Goal: Task Accomplishment & Management: Manage account settings

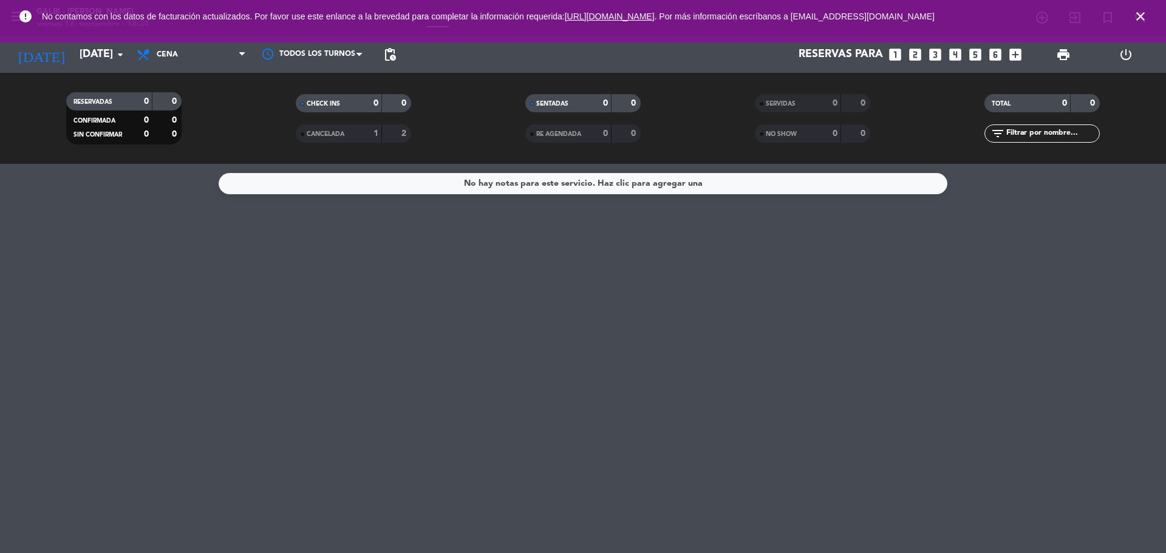
click at [1137, 16] on icon "close" at bounding box center [1140, 16] width 15 height 15
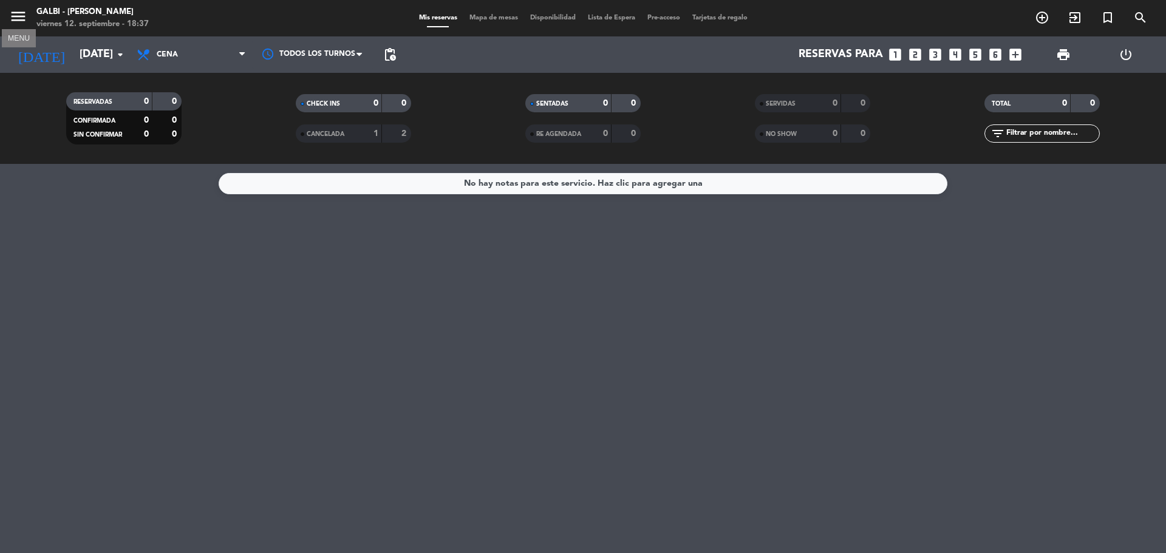
click at [25, 22] on icon "menu" at bounding box center [18, 16] width 18 height 18
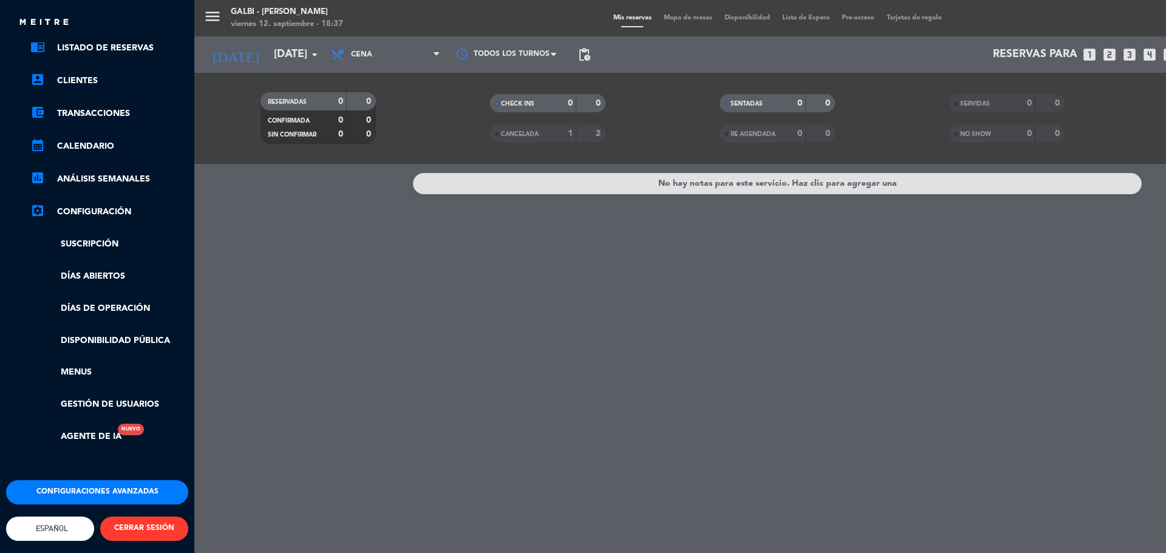
scroll to position [72, 0]
click at [90, 195] on ul "chrome_reader_mode Listado de Reservas account_box Clientes account_balance_wal…" at bounding box center [97, 242] width 182 height 403
click at [85, 205] on link "settings_applications Configuración" at bounding box center [109, 212] width 158 height 15
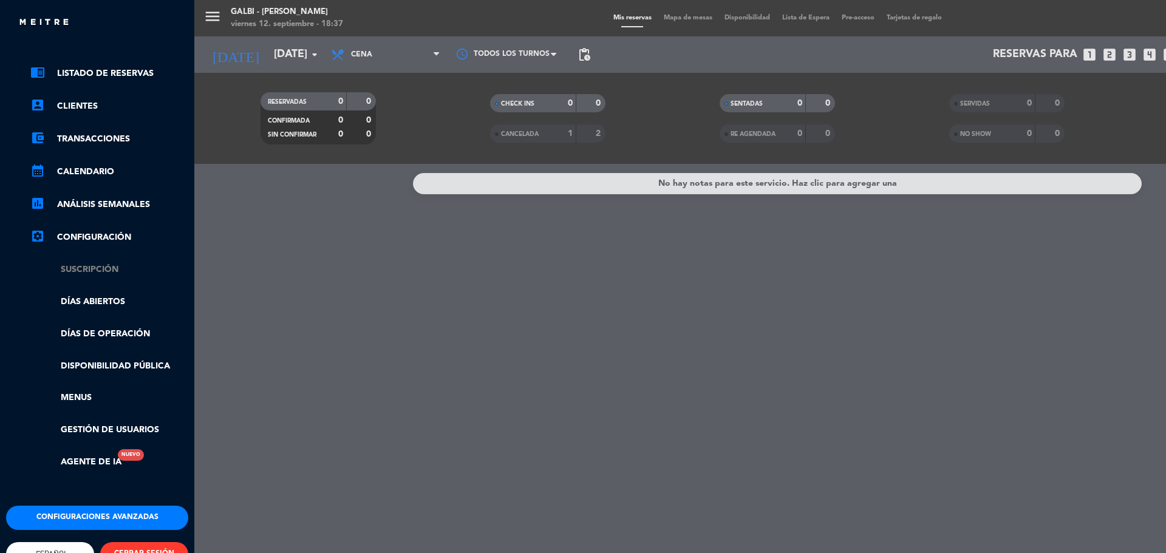
scroll to position [0, 0]
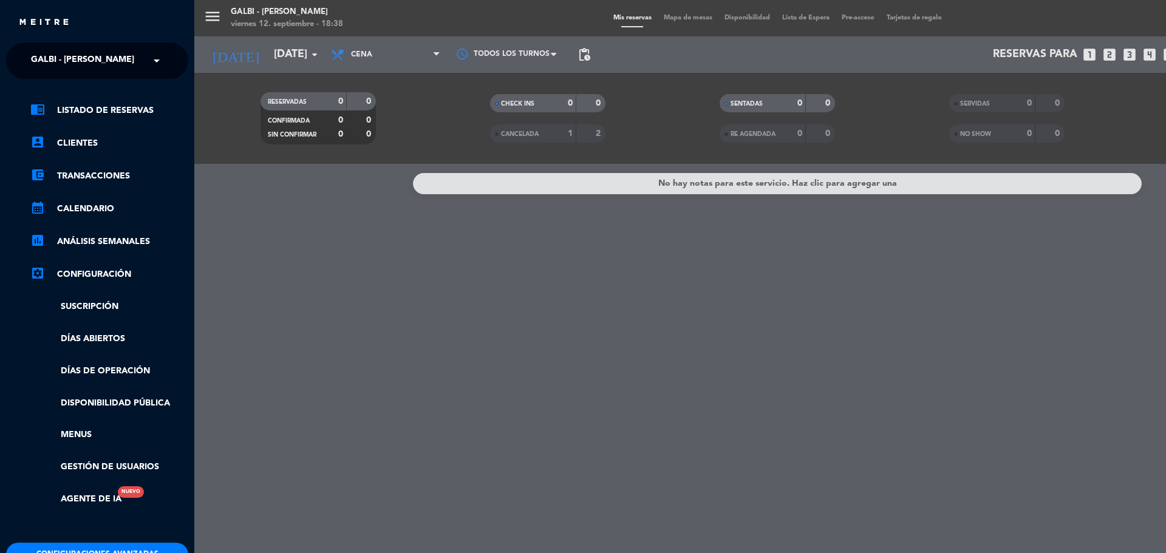
click at [211, 10] on div "menu Galbi - Cocina Coreana [DATE] 12. septiembre - 18:38 Mis reservas Mapa de …" at bounding box center [777, 276] width 1166 height 553
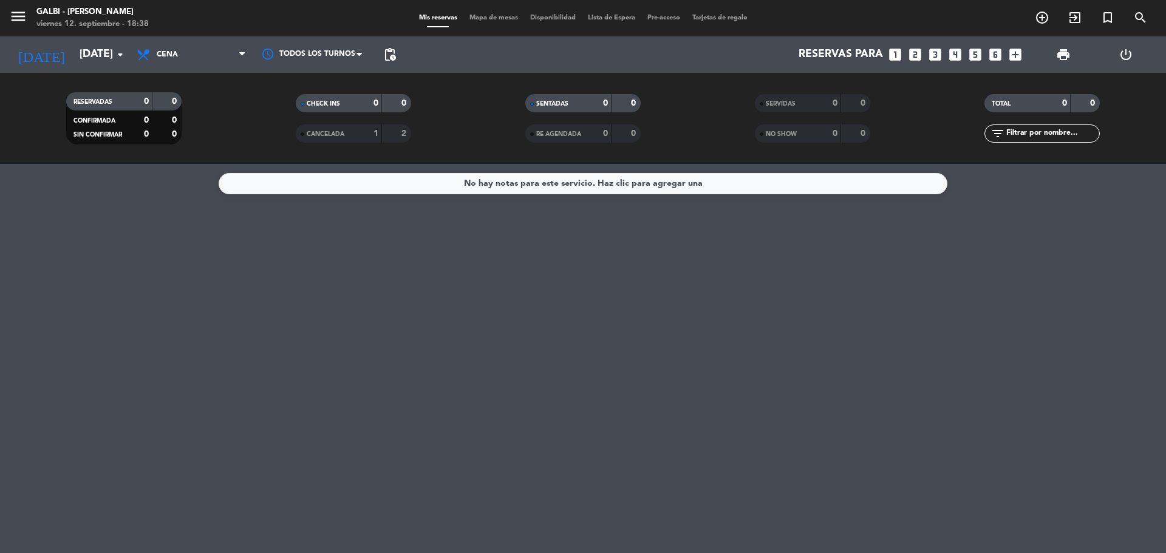
click at [499, 16] on span "Mapa de mesas" at bounding box center [493, 18] width 61 height 7
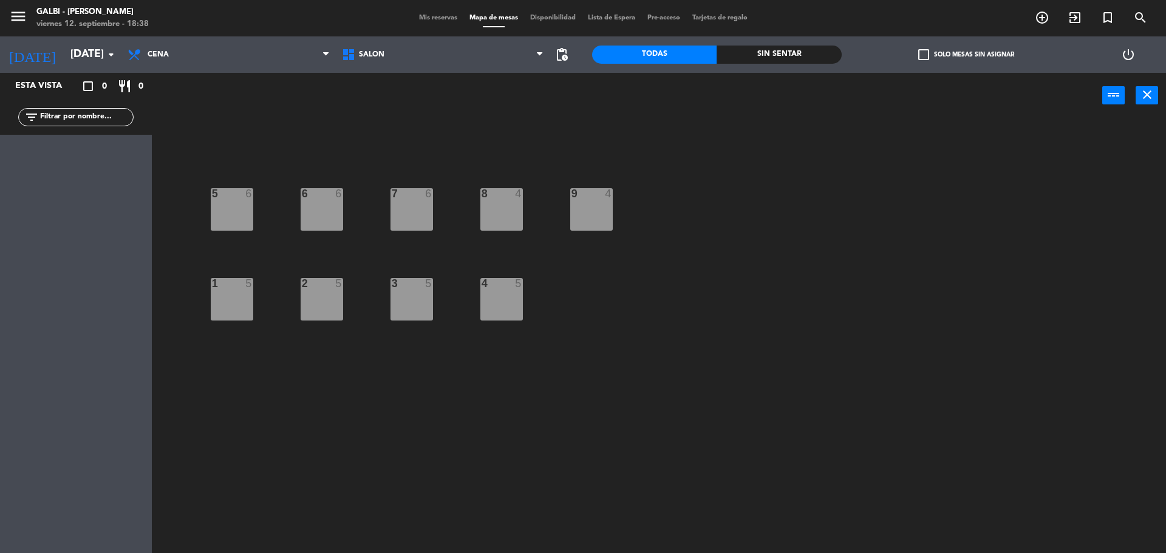
click at [423, 15] on span "Mis reservas" at bounding box center [438, 18] width 50 height 7
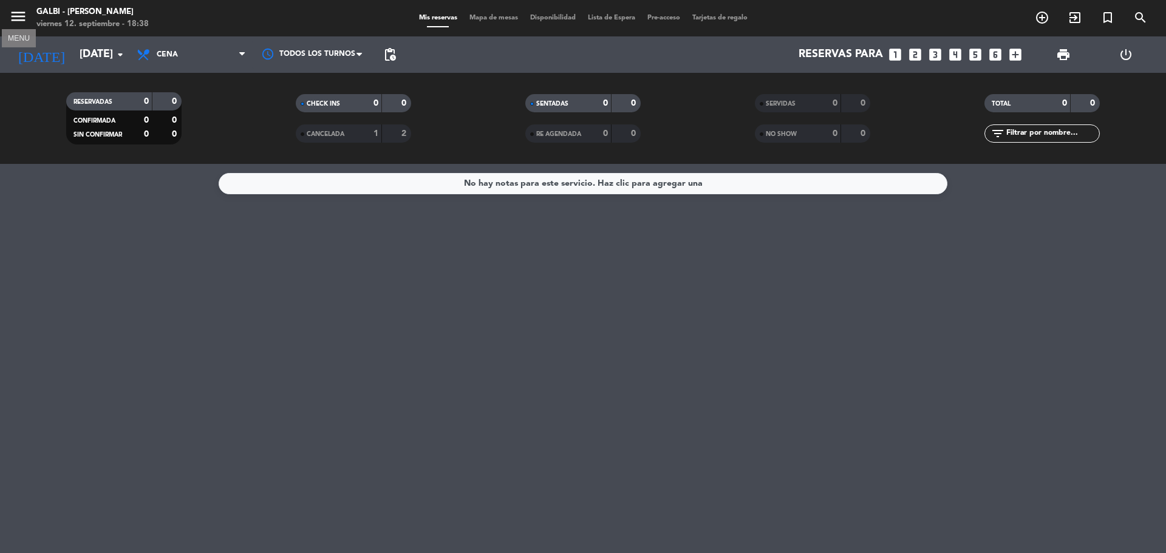
click at [19, 11] on icon "menu" at bounding box center [18, 16] width 18 height 18
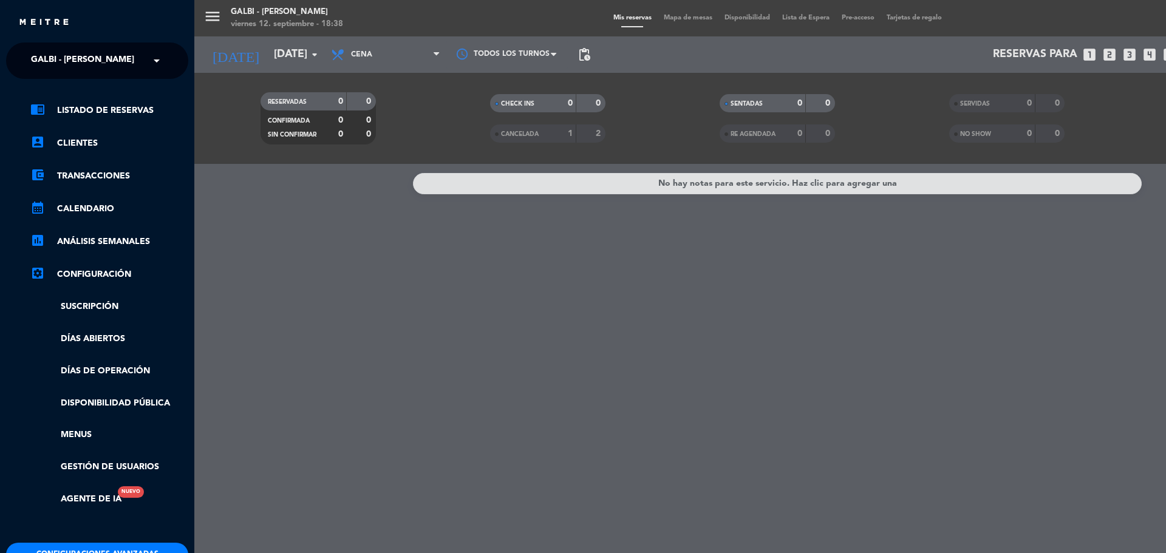
click at [97, 273] on link "settings_applications Configuración" at bounding box center [109, 274] width 158 height 15
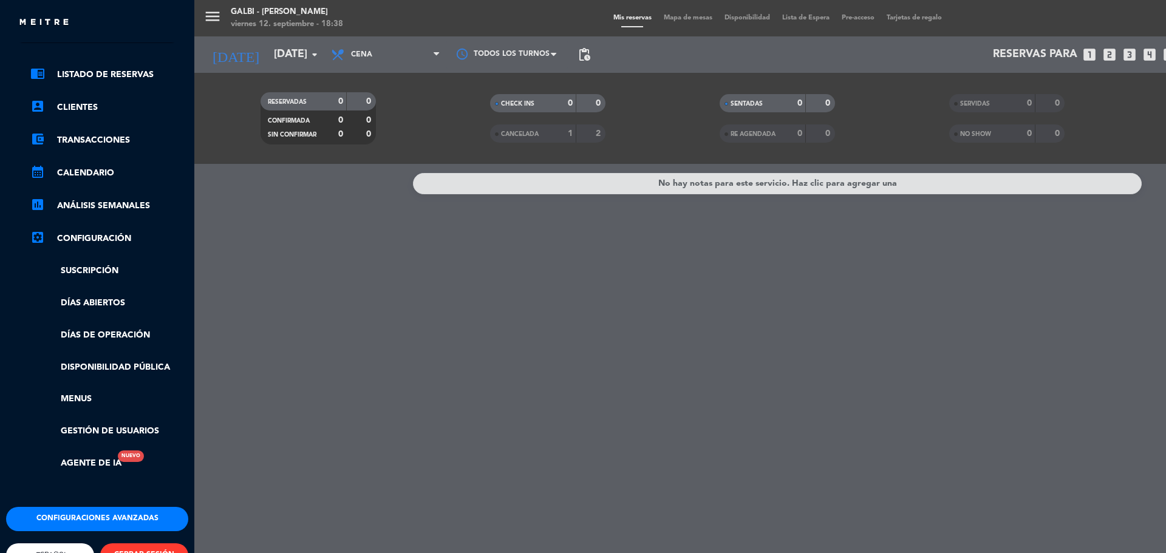
scroll to position [72, 0]
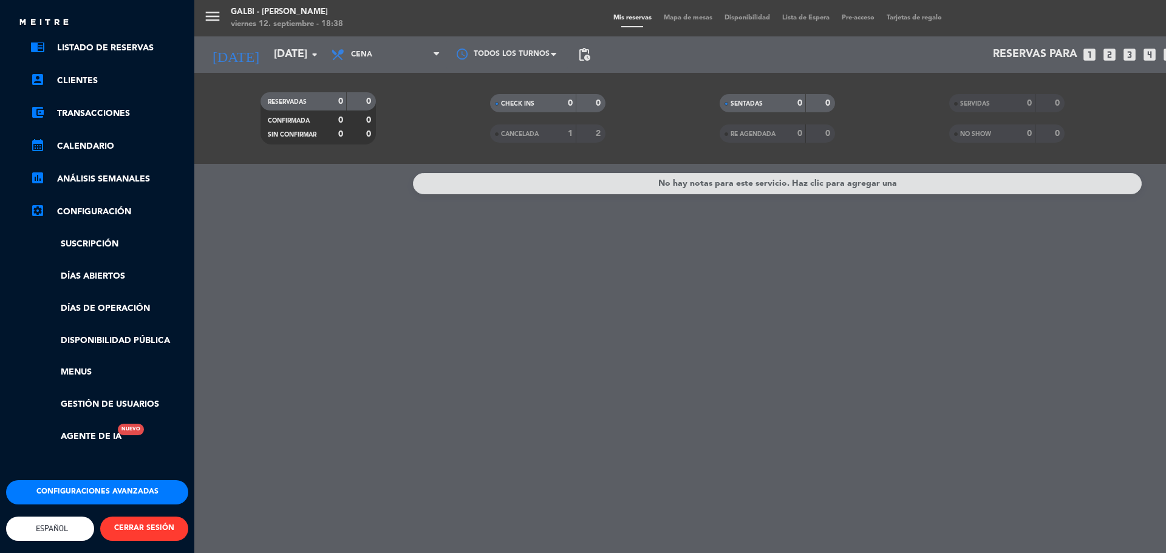
click at [125, 480] on button "Configuraciones avanzadas" at bounding box center [97, 492] width 182 height 24
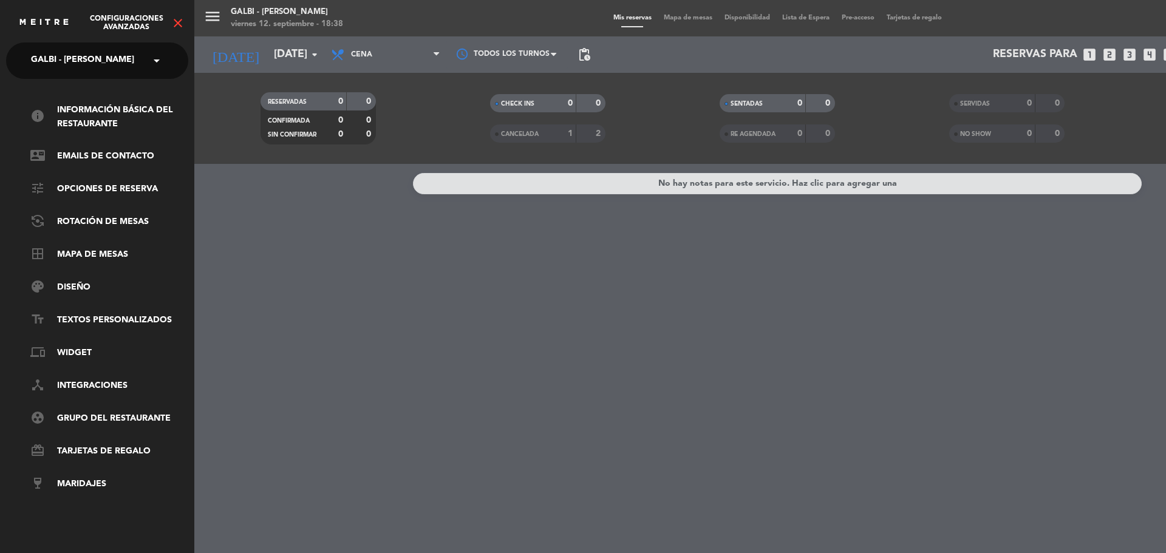
scroll to position [0, 0]
click at [109, 319] on link "text_fields Textos Personalizados" at bounding box center [109, 320] width 158 height 15
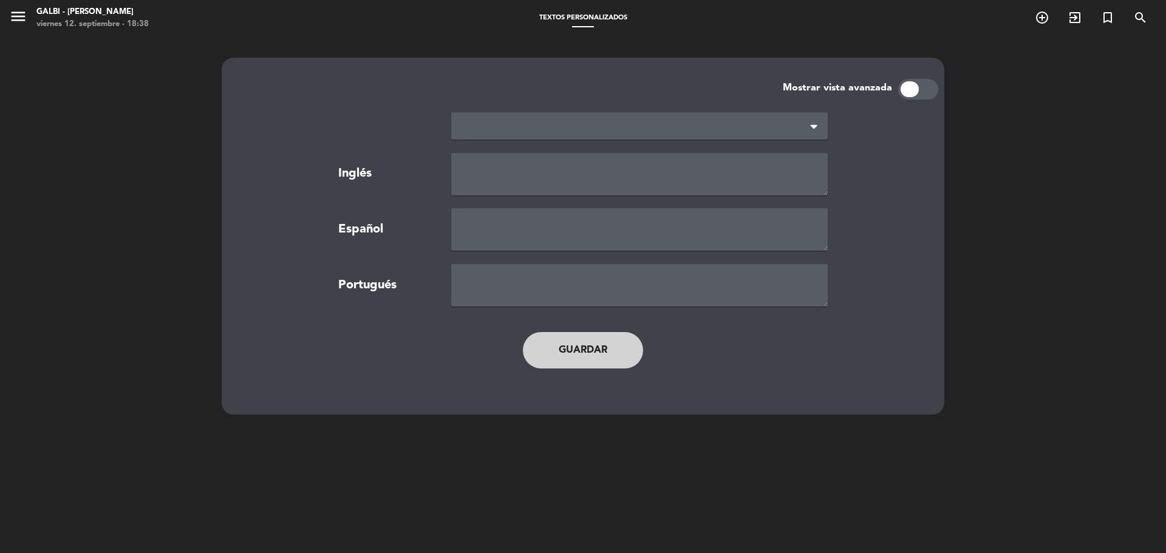
click at [61, 191] on div "Mostrar vista avanzada Inglés Español Portugués Guardar" at bounding box center [583, 312] width 1166 height 553
